Goal: Communication & Community: Answer question/provide support

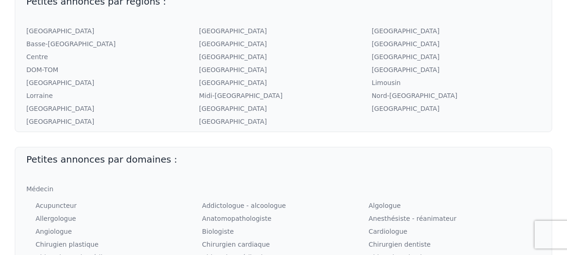
scroll to position [209, 0]
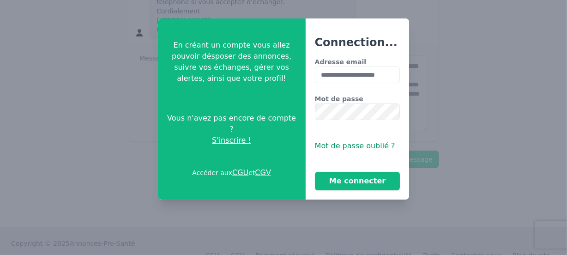
scroll to position [3, 0]
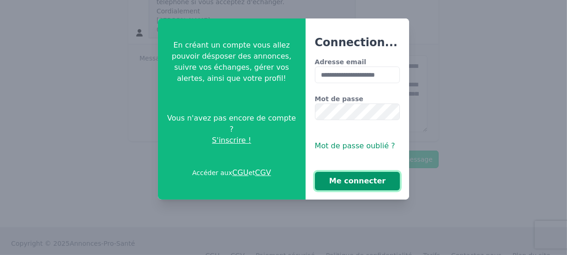
click at [352, 177] on button "Me connecter" at bounding box center [357, 181] width 85 height 18
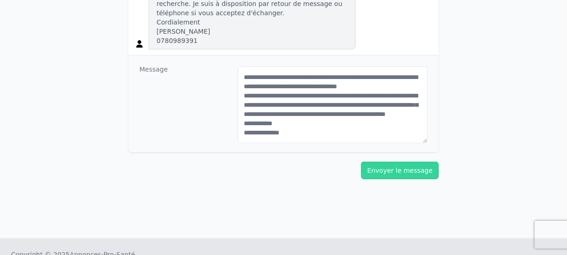
scroll to position [422, 0]
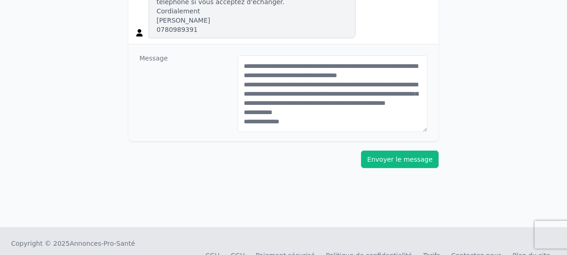
click at [409, 150] on button "Envoyer le message" at bounding box center [400, 159] width 78 height 18
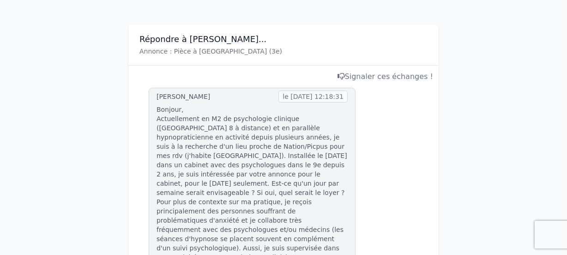
scroll to position [0, 0]
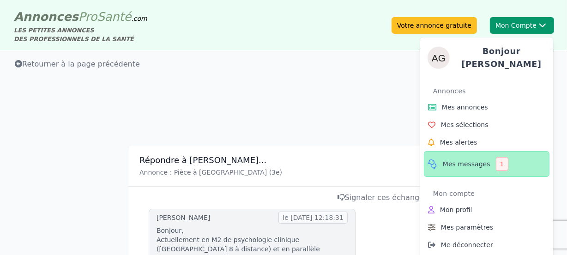
click at [476, 160] on span "Mes messages" at bounding box center [466, 163] width 48 height 9
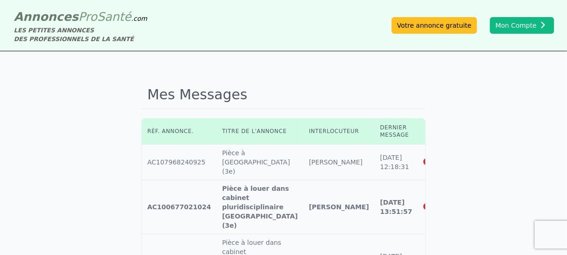
click at [423, 203] on icon at bounding box center [427, 206] width 8 height 6
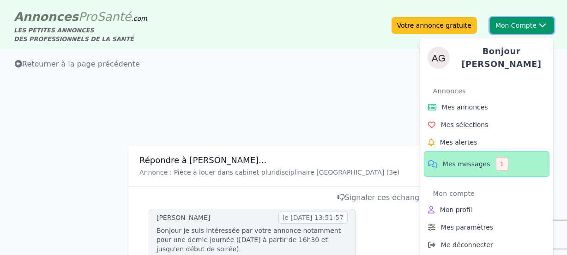
click at [502, 25] on button "Mon Compte Bonjour [PERSON_NAME] annonces Mes sélections Mes alertes Mes messag…" at bounding box center [522, 25] width 64 height 17
click at [470, 161] on span "Mes messages" at bounding box center [466, 163] width 48 height 9
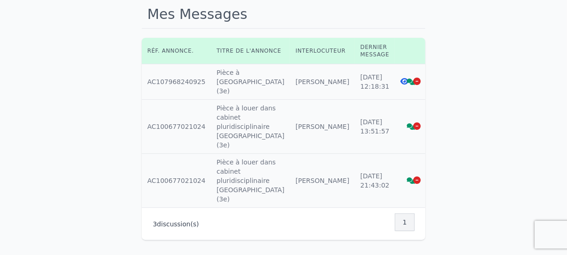
scroll to position [38, 0]
